Goal: Task Accomplishment & Management: Manage account settings

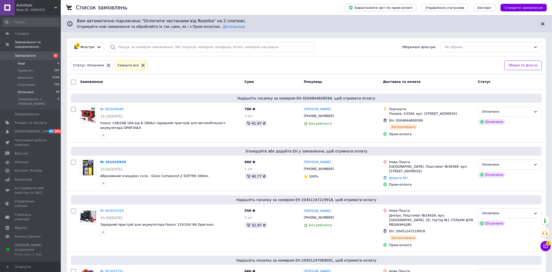
click at [35, 60] on li "Нові 6" at bounding box center [31, 63] width 62 height 7
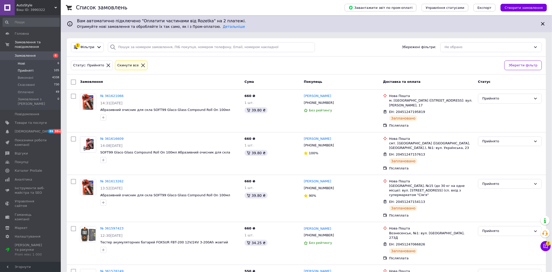
click at [39, 60] on li "Нові 6" at bounding box center [31, 63] width 62 height 7
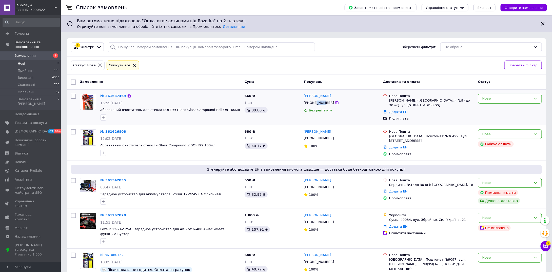
drag, startPoint x: 316, startPoint y: 103, endPoint x: 322, endPoint y: 103, distance: 6.3
click at [322, 103] on div "[PHONE_NUMBER]" at bounding box center [319, 103] width 32 height 7
click at [347, 118] on div "Данило Дуфанець +380682126672 Без рейтингу" at bounding box center [341, 107] width 79 height 31
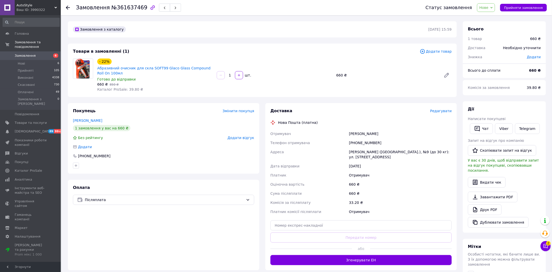
click at [440, 112] on span "Редагувати" at bounding box center [442, 111] width 22 height 4
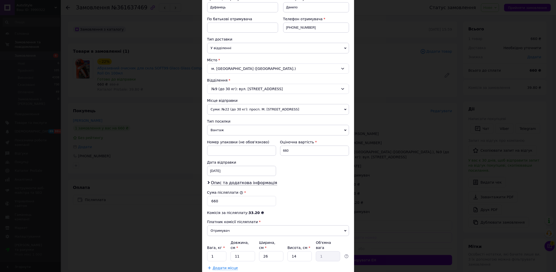
scroll to position [111, 0]
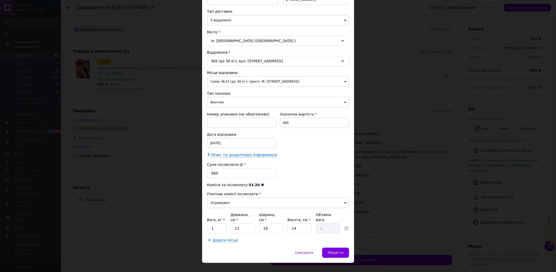
click at [227, 153] on span "Опис та додаткова інформація" at bounding box center [244, 155] width 66 height 5
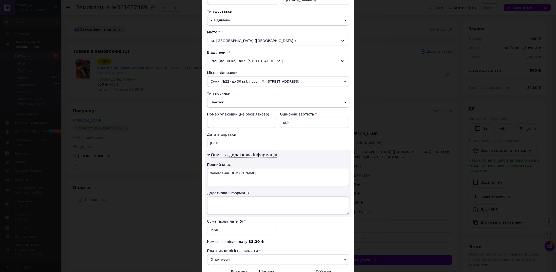
click at [238, 217] on div "Сума післяплати * 660" at bounding box center [241, 227] width 73 height 20
click at [238, 201] on textarea at bounding box center [278, 206] width 142 height 18
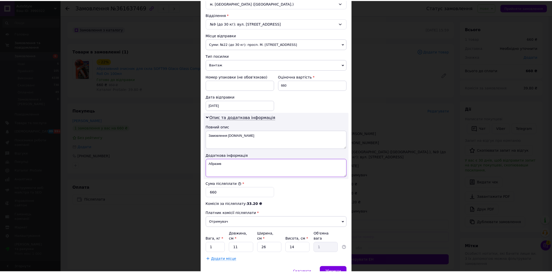
scroll to position [167, 0]
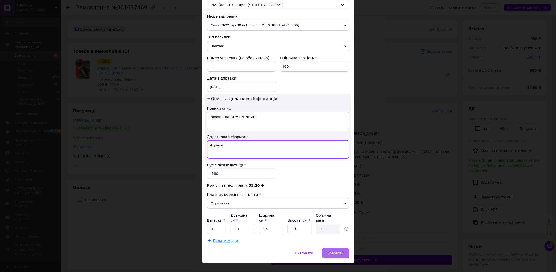
type textarea "Абразив"
click at [332, 251] on span "Зберегти" at bounding box center [336, 253] width 16 height 4
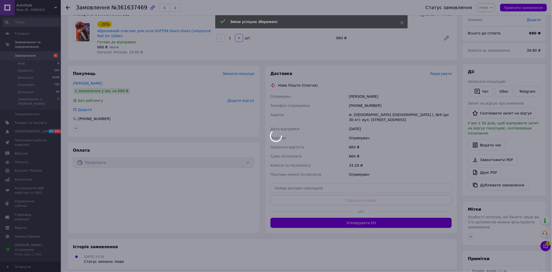
scroll to position [51, 0]
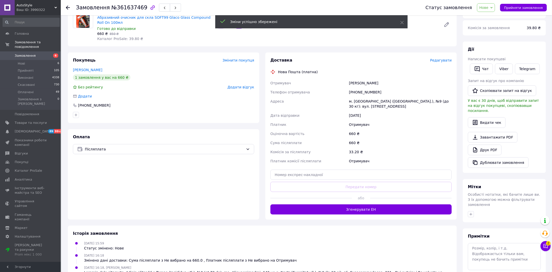
click at [358, 209] on button "Згенерувати ЕН" at bounding box center [361, 210] width 181 height 10
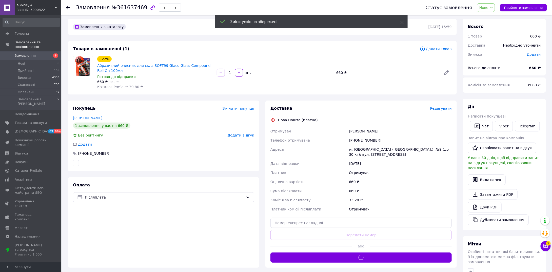
scroll to position [0, 0]
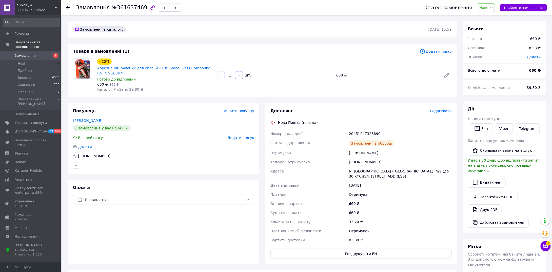
click at [362, 133] on div "20451247328890" at bounding box center [400, 133] width 105 height 9
copy div "20451247328890"
click at [489, 6] on span "Нове" at bounding box center [484, 8] width 9 height 4
click at [491, 16] on li "Прийнято" at bounding box center [489, 18] width 23 height 8
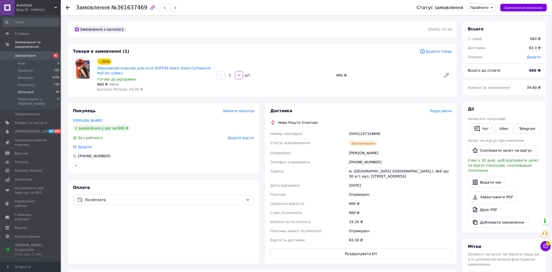
click at [33, 89] on li "Оплачені 49" at bounding box center [31, 92] width 62 height 7
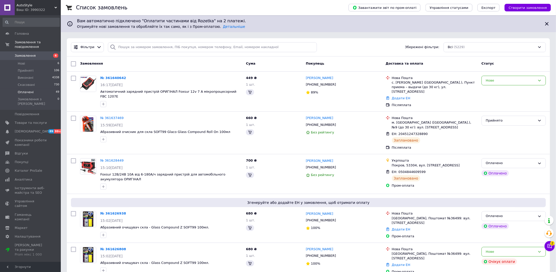
click at [25, 90] on span "Оплачені" at bounding box center [26, 92] width 16 height 5
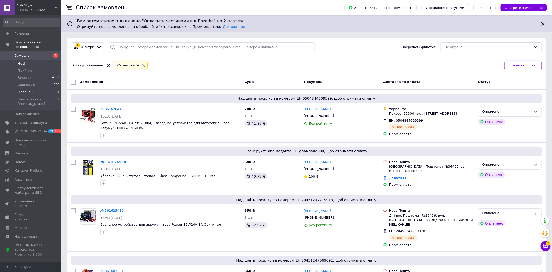
click at [25, 60] on li "Нові 6" at bounding box center [31, 63] width 62 height 7
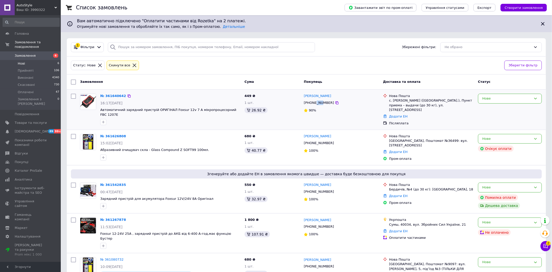
drag, startPoint x: 315, startPoint y: 103, endPoint x: 321, endPoint y: 103, distance: 5.9
click at [321, 103] on div "+380638629219" at bounding box center [319, 103] width 32 height 7
click at [115, 97] on link "№ 361640642" at bounding box center [113, 96] width 26 height 4
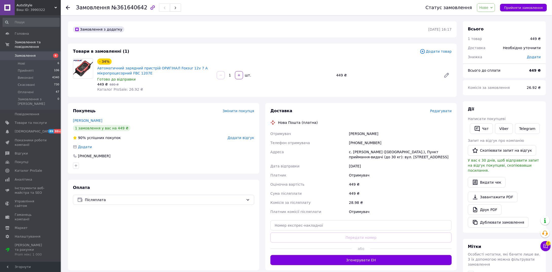
click at [441, 111] on span "Редагувати" at bounding box center [442, 111] width 22 height 4
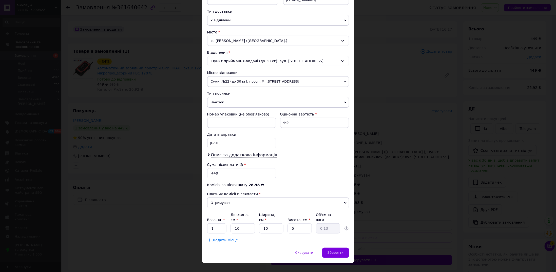
scroll to position [60, 0]
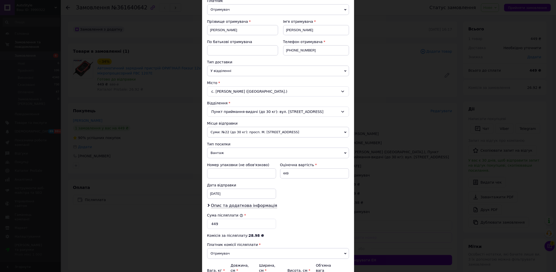
click at [257, 153] on span "Вантаж" at bounding box center [278, 153] width 142 height 11
click at [242, 161] on li "Документи" at bounding box center [278, 163] width 142 height 8
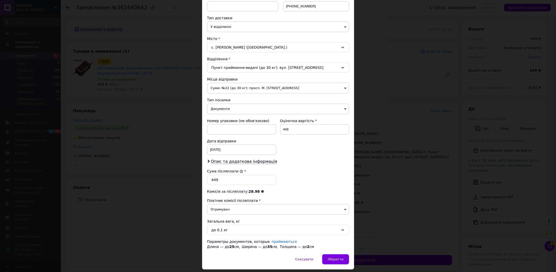
scroll to position [116, 0]
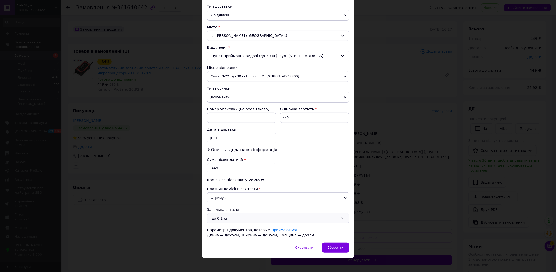
drag, startPoint x: 234, startPoint y: 215, endPoint x: 234, endPoint y: 219, distance: 4.6
click at [234, 216] on div "до 0.1 кг" at bounding box center [275, 219] width 127 height 6
click at [226, 244] on li "до 1 кг" at bounding box center [278, 249] width 141 height 10
click at [275, 174] on div "Платник Отримувач Відправник Прізвище отримувача Гаркуша Ім'я отримувача Олег П…" at bounding box center [278, 89] width 142 height 295
click at [255, 148] on span "Опис та додаткова інформація" at bounding box center [244, 149] width 66 height 5
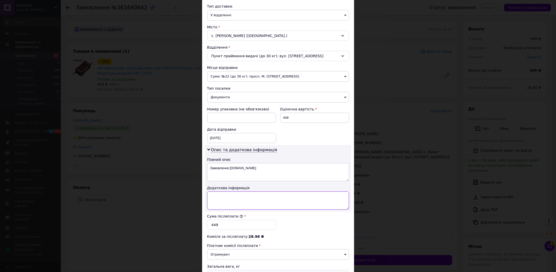
click at [248, 196] on textarea at bounding box center [278, 201] width 142 height 18
type textarea "7"
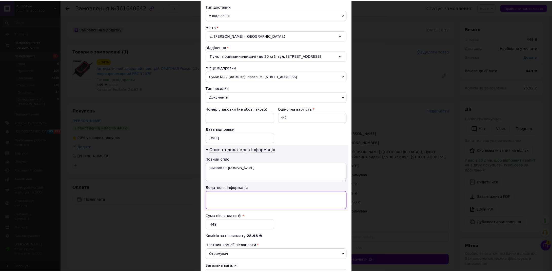
scroll to position [172, 0]
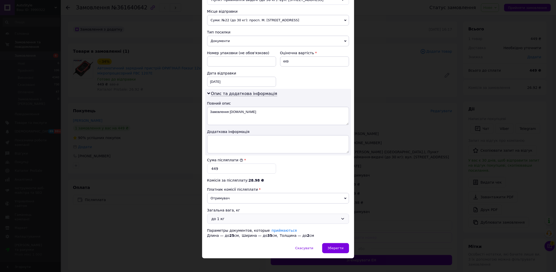
drag, startPoint x: 339, startPoint y: 244, endPoint x: 341, endPoint y: 239, distance: 5.6
click at [339, 246] on span "Зберегти" at bounding box center [336, 248] width 16 height 4
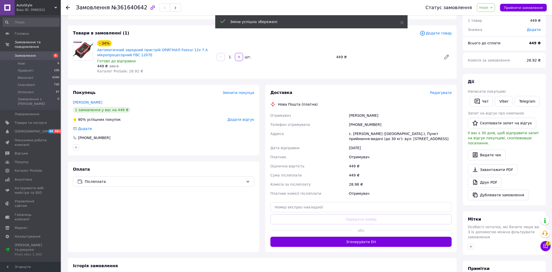
scroll to position [25, 0]
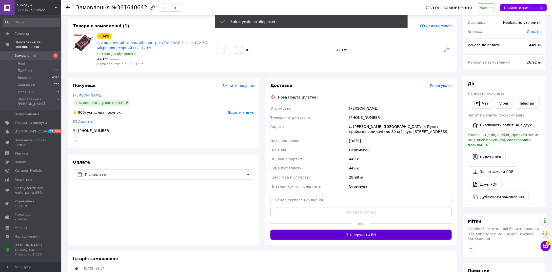
click at [364, 234] on button "Згенерувати ЕН" at bounding box center [361, 235] width 181 height 10
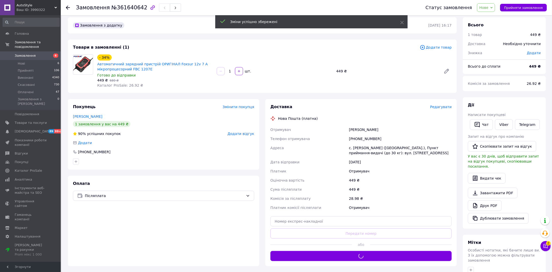
scroll to position [0, 0]
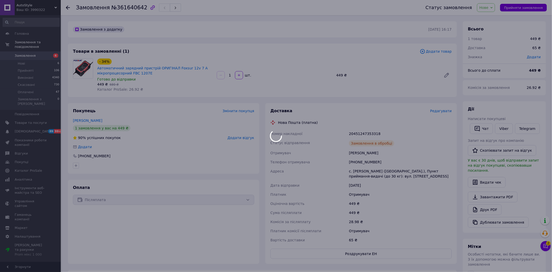
click at [361, 134] on div at bounding box center [276, 136] width 552 height 272
click at [361, 134] on body "AutoStyle Ваш ID: 3990322 Сайт AutoStyle Кабінет покупця Перевірити стан систем…" at bounding box center [276, 181] width 552 height 362
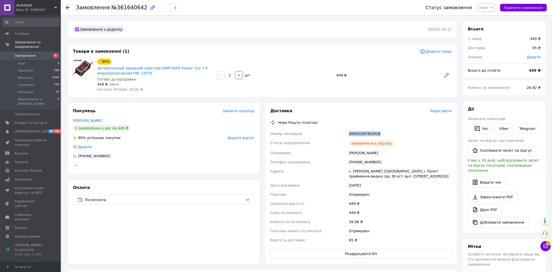
click at [361, 134] on div "20451247353318" at bounding box center [400, 133] width 105 height 9
copy div "20451247353318"
click at [489, 8] on span "Нове" at bounding box center [484, 8] width 9 height 4
click at [492, 16] on li "Прийнято" at bounding box center [489, 18] width 23 height 8
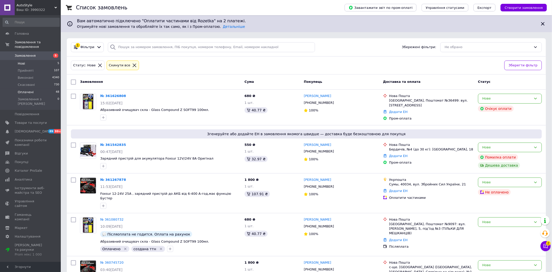
click at [30, 90] on span "Оплачені" at bounding box center [26, 92] width 16 height 5
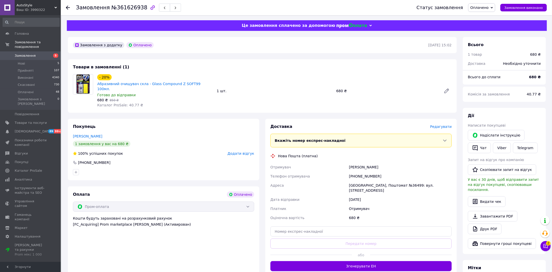
click at [440, 125] on span "Редагувати" at bounding box center [442, 127] width 22 height 4
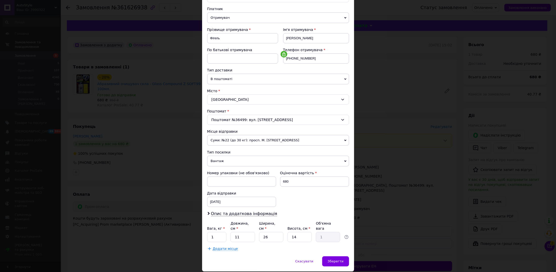
scroll to position [61, 0]
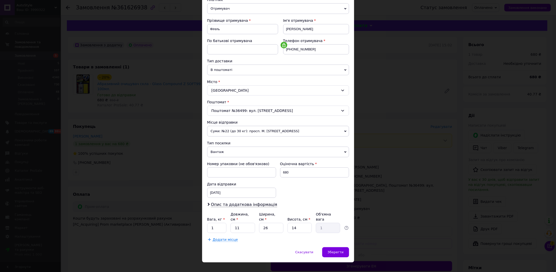
drag, startPoint x: 238, startPoint y: 201, endPoint x: 239, endPoint y: 209, distance: 8.0
click at [238, 202] on span "Опис та додаткова інформація" at bounding box center [244, 204] width 66 height 5
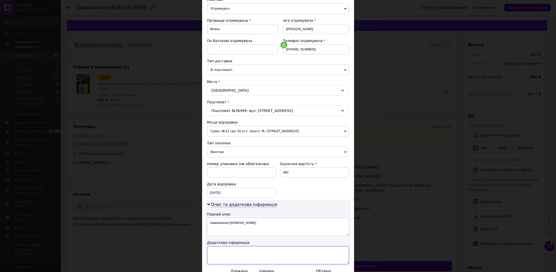
click at [240, 248] on textarea at bounding box center [278, 255] width 142 height 18
type textarea "Абразив (синій)"
click at [237, 237] on div "Опис та додаткова інформація Повний опис Замовлення Prom.ua Додаткова інформаці…" at bounding box center [278, 233] width 146 height 67
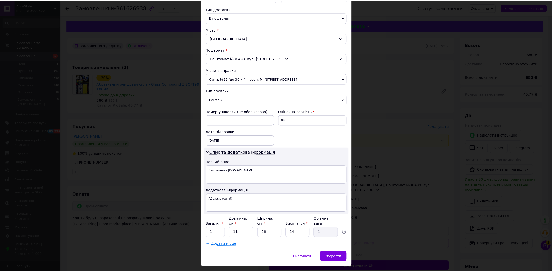
scroll to position [118, 0]
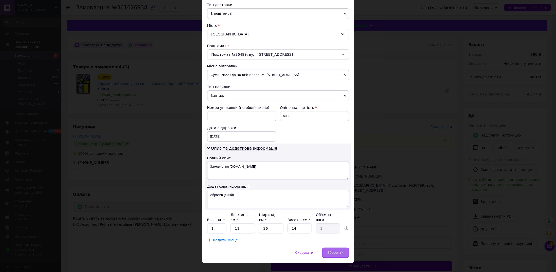
click at [343, 251] on span "Зберегти" at bounding box center [336, 253] width 16 height 4
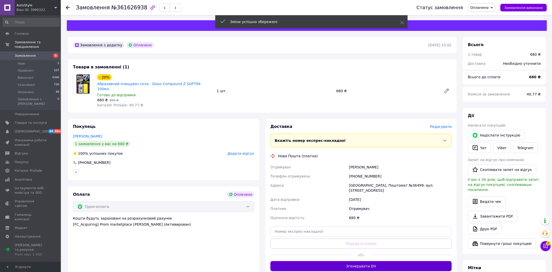
click at [363, 261] on button "Згенерувати ЕН" at bounding box center [361, 266] width 181 height 10
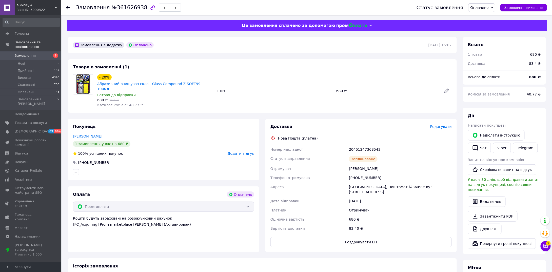
click at [67, 8] on icon at bounding box center [68, 8] width 4 height 4
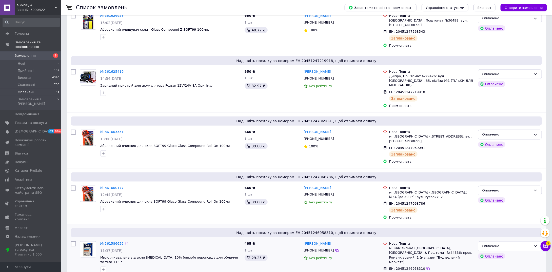
scroll to position [279, 0]
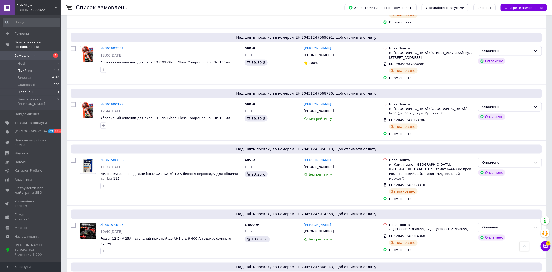
click at [27, 68] on span "Прийняті" at bounding box center [26, 70] width 16 height 5
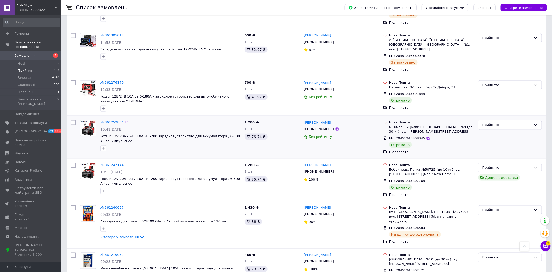
scroll to position [1191, 0]
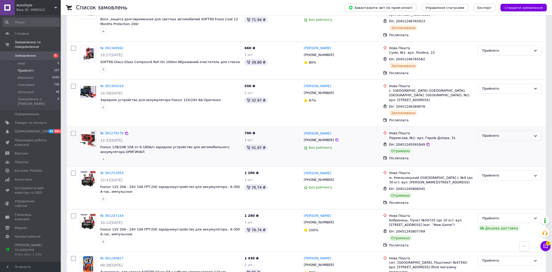
click at [485, 133] on div "Прийнято" at bounding box center [507, 135] width 49 height 5
click at [487, 142] on li "Виконано" at bounding box center [510, 146] width 63 height 9
click at [490, 173] on div "Прийнято" at bounding box center [507, 175] width 49 height 5
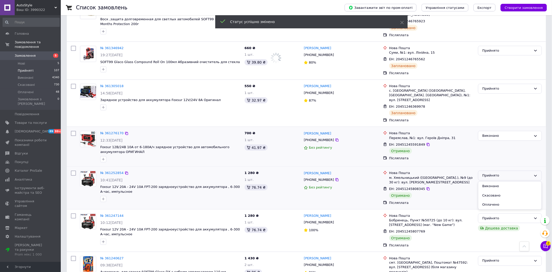
drag, startPoint x: 490, startPoint y: 123, endPoint x: 480, endPoint y: 145, distance: 24.4
click at [490, 182] on li "Виконано" at bounding box center [510, 186] width 63 height 9
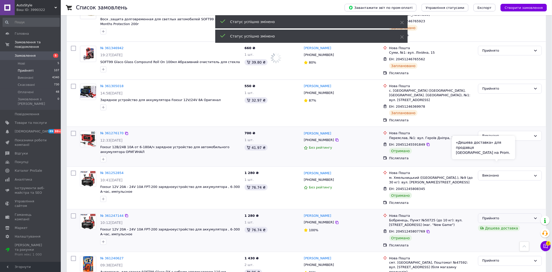
click at [520, 216] on div "Прийнято" at bounding box center [507, 218] width 49 height 5
drag, startPoint x: 509, startPoint y: 164, endPoint x: 492, endPoint y: 164, distance: 17.2
click at [509, 224] on li "Виконано" at bounding box center [510, 228] width 63 height 9
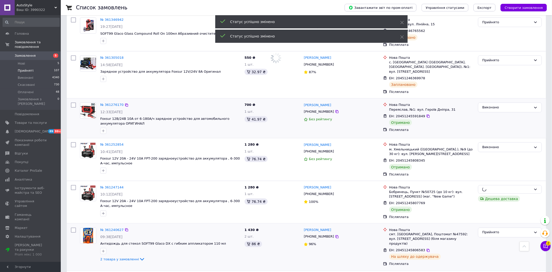
scroll to position [1242, 0]
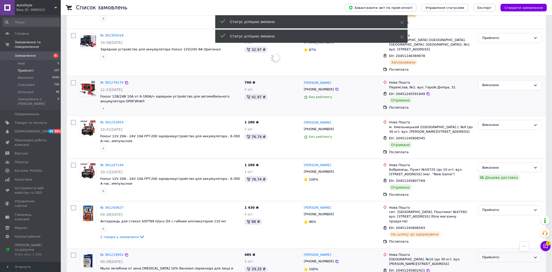
click at [495, 255] on div "Прийнято" at bounding box center [507, 257] width 49 height 5
drag, startPoint x: 494, startPoint y: 200, endPoint x: 485, endPoint y: 196, distance: 9.9
click at [494, 264] on li "Виконано" at bounding box center [510, 268] width 63 height 9
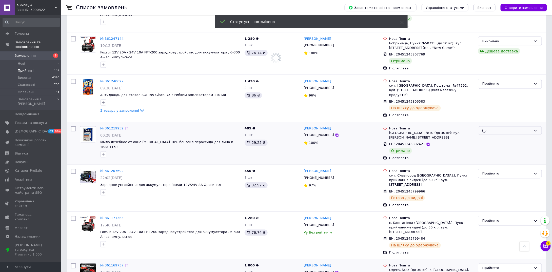
scroll to position [1368, 0]
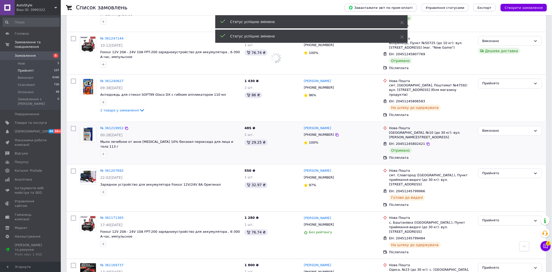
drag, startPoint x: 495, startPoint y: 239, endPoint x: 489, endPoint y: 233, distance: 8.1
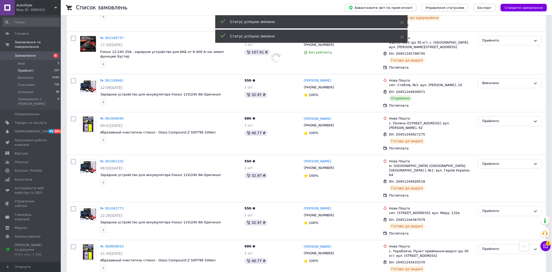
scroll to position [1597, 0]
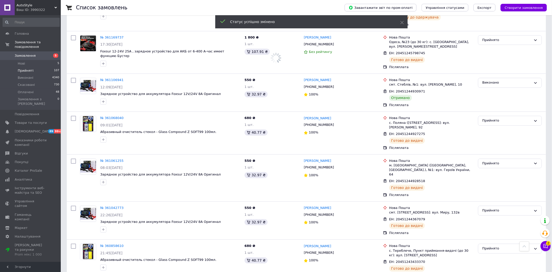
drag, startPoint x: 485, startPoint y: 214, endPoint x: 470, endPoint y: 210, distance: 15.6
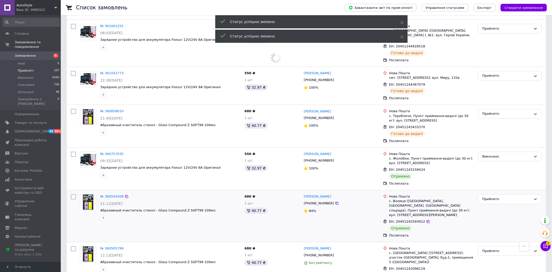
scroll to position [1749, 0]
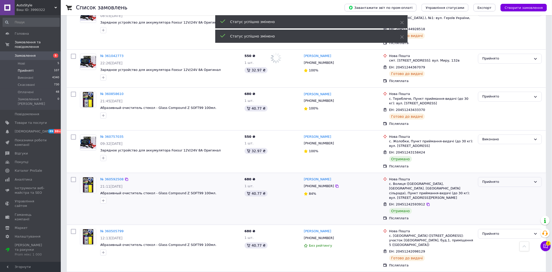
click at [486, 179] on div "Прийнято" at bounding box center [507, 181] width 49 height 5
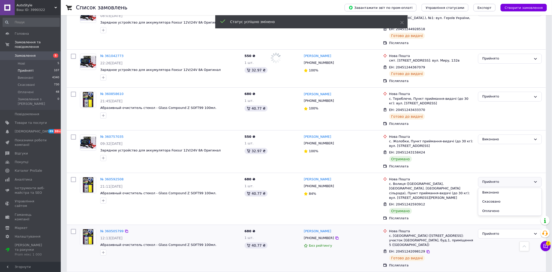
click at [488, 188] on li "Виконано" at bounding box center [510, 192] width 63 height 9
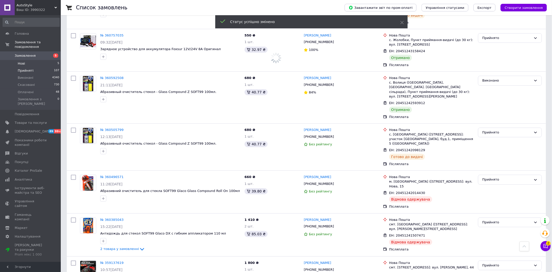
click at [38, 60] on li "Нові 5" at bounding box center [31, 63] width 62 height 7
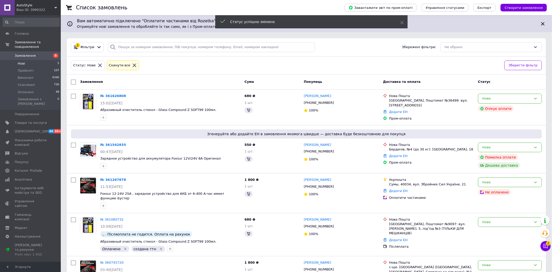
click at [25, 60] on li "Нові 5" at bounding box center [31, 63] width 62 height 7
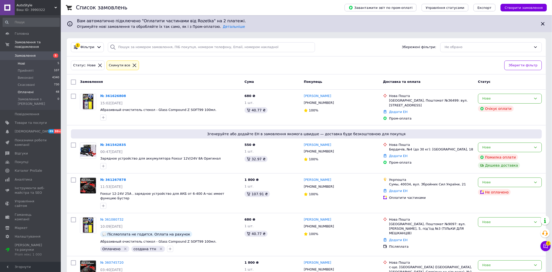
click at [32, 89] on li "Оплачені 48" at bounding box center [31, 92] width 62 height 7
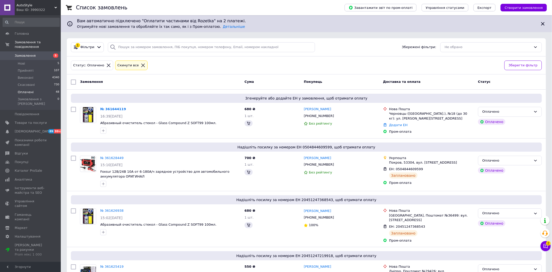
click at [26, 90] on span "Оплачені" at bounding box center [26, 92] width 16 height 5
click at [29, 90] on span "Оплачені" at bounding box center [26, 92] width 16 height 5
click at [28, 90] on span "Оплачені" at bounding box center [26, 92] width 16 height 5
click at [23, 61] on span "Нові" at bounding box center [21, 63] width 7 height 5
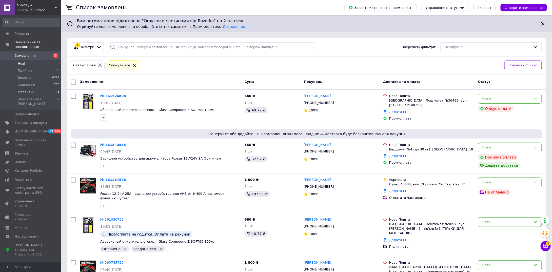
click at [25, 90] on span "Оплачені" at bounding box center [26, 92] width 16 height 5
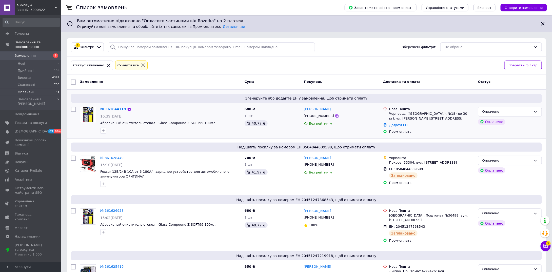
drag, startPoint x: 116, startPoint y: 110, endPoint x: 126, endPoint y: 113, distance: 10.4
click at [126, 113] on div "№ 361644119 16:39[DATE] Абразивный очиститель стекол - Glass Compound Z SOFT99 …" at bounding box center [170, 120] width 144 height 31
click at [27, 90] on span "Оплачені" at bounding box center [26, 92] width 16 height 5
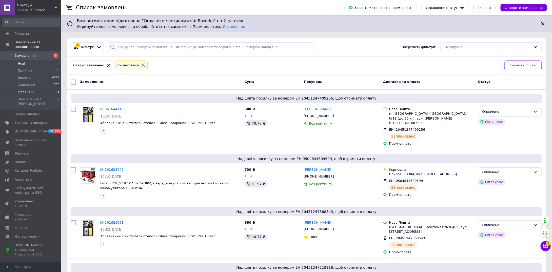
click at [26, 60] on li "Нові 5" at bounding box center [31, 63] width 62 height 7
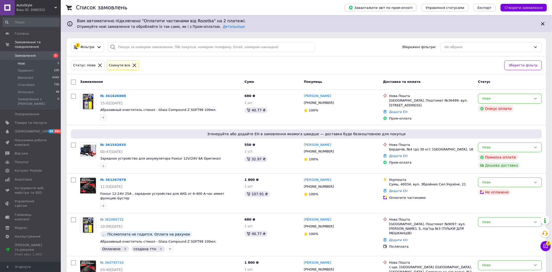
click at [25, 60] on li "Нові 5" at bounding box center [31, 63] width 62 height 7
drag, startPoint x: 37, startPoint y: 61, endPoint x: 53, endPoint y: 57, distance: 16.3
click at [37, 61] on li "Нові 5" at bounding box center [31, 63] width 62 height 7
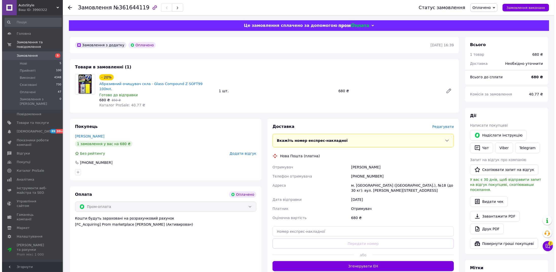
scroll to position [51, 0]
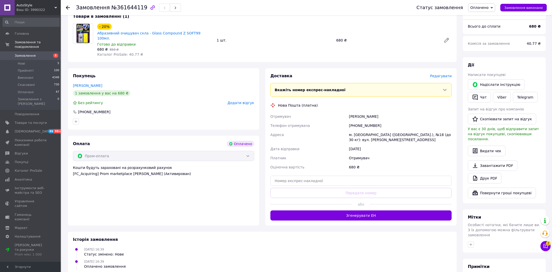
click at [440, 74] on span "Редагувати" at bounding box center [442, 76] width 22 height 4
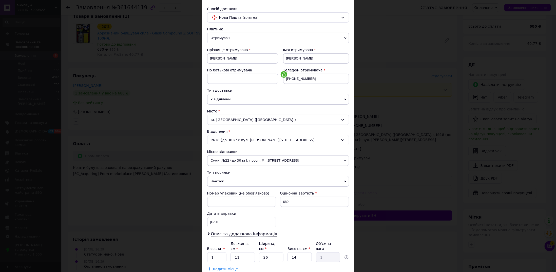
scroll to position [61, 0]
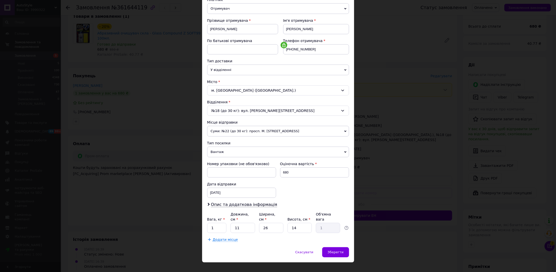
click at [369, 154] on div "× Редагування доставки Спосіб доставки Нова Пошта (платна) Платник Отримувач Ві…" at bounding box center [278, 136] width 556 height 272
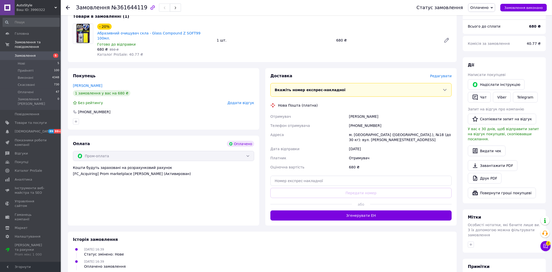
click at [442, 74] on span "Редагувати" at bounding box center [442, 76] width 22 height 4
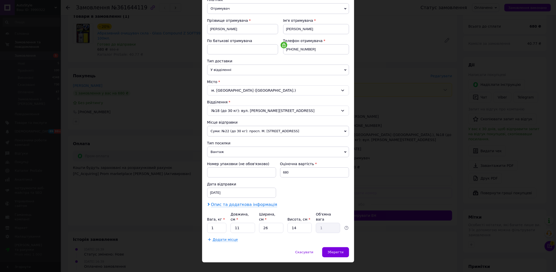
click at [236, 203] on span "Опис та додаткова інформація" at bounding box center [244, 204] width 66 height 5
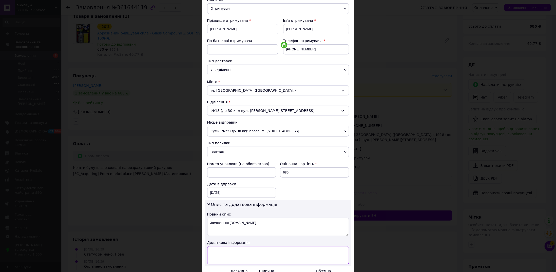
click at [236, 252] on textarea at bounding box center [278, 255] width 142 height 18
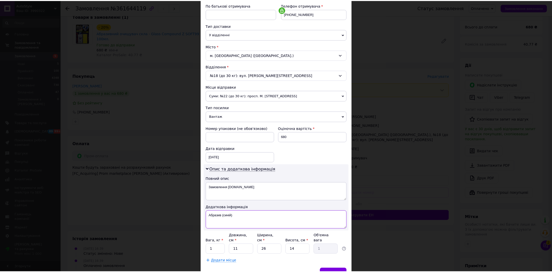
scroll to position [118, 0]
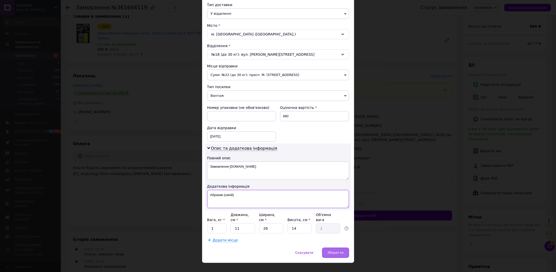
type textarea "Абразив (синій)"
click at [340, 251] on span "Зберегти" at bounding box center [336, 253] width 16 height 4
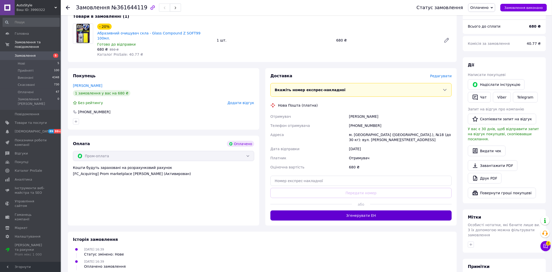
click at [342, 211] on button "Згенерувати ЕН" at bounding box center [361, 216] width 181 height 10
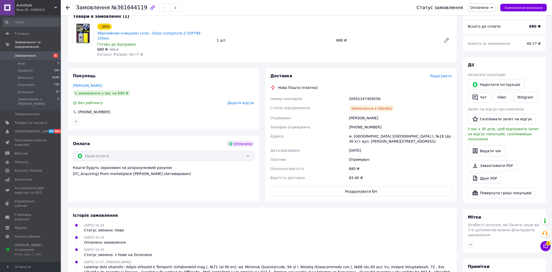
click at [363, 95] on div "20451247409256" at bounding box center [400, 98] width 105 height 9
